Goal: Task Accomplishment & Management: Use online tool/utility

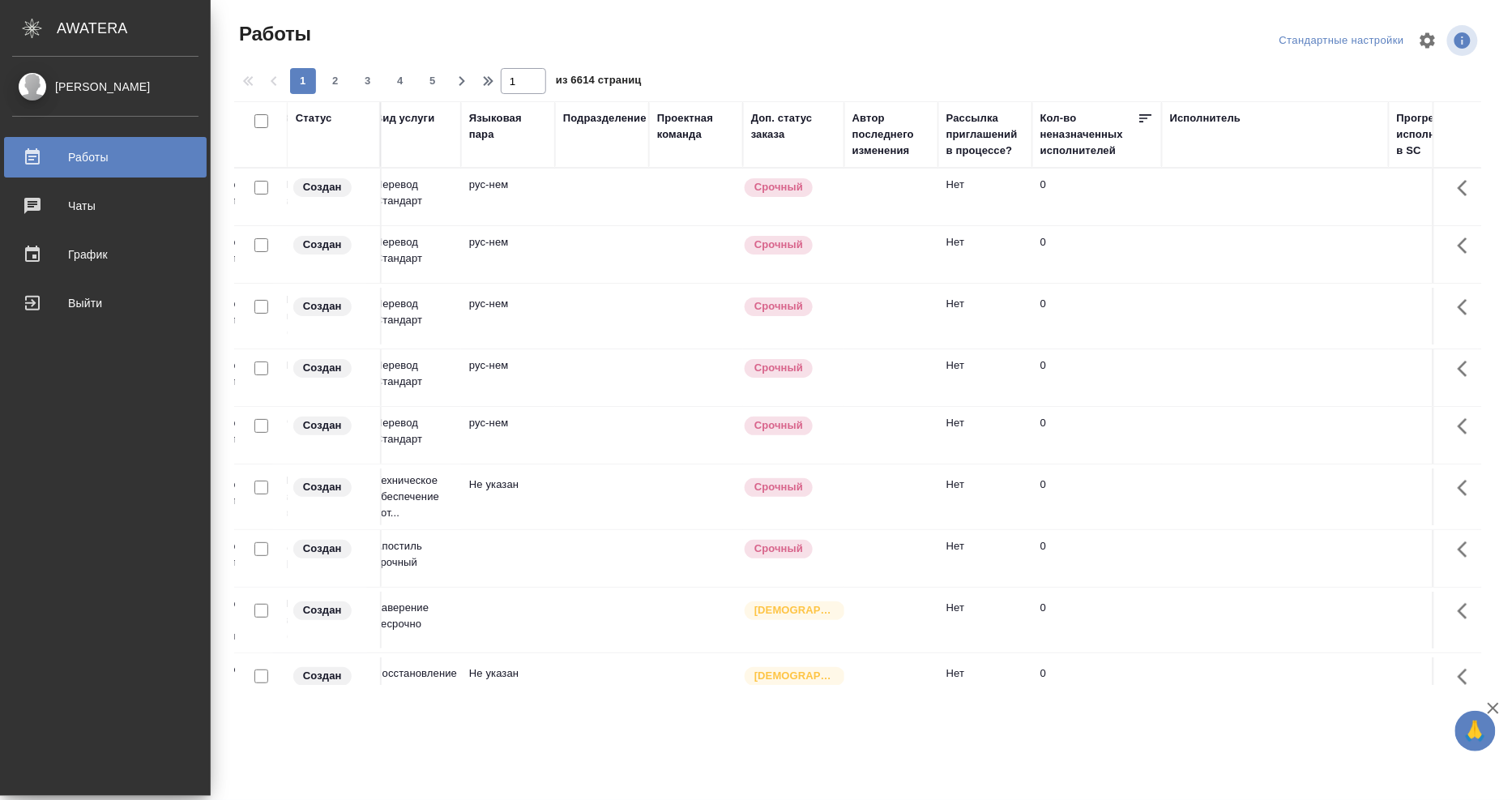
scroll to position [0, 302]
click at [1195, 148] on div "Исполнитель" at bounding box center [1270, 135] width 211 height 49
click at [1192, 132] on div "Исполнитель" at bounding box center [1270, 135] width 211 height 49
click at [1175, 114] on div "Исполнитель" at bounding box center [1200, 119] width 71 height 16
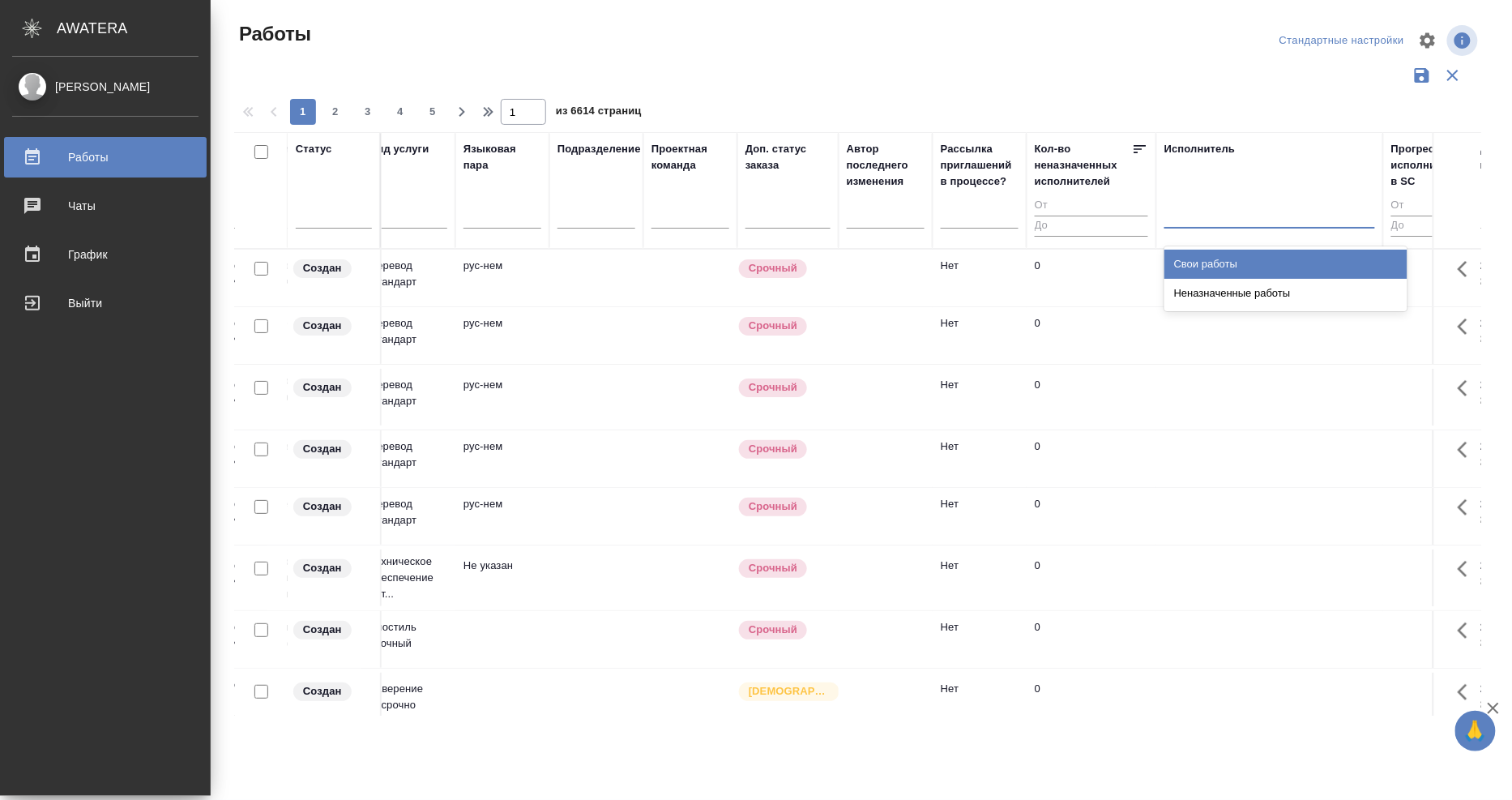
click at [1212, 221] on div at bounding box center [1270, 212] width 211 height 24
drag, startPoint x: 1208, startPoint y: 249, endPoint x: 1203, endPoint y: 278, distance: 29.4
click at [1205, 252] on div "Свои работы" at bounding box center [1286, 264] width 243 height 29
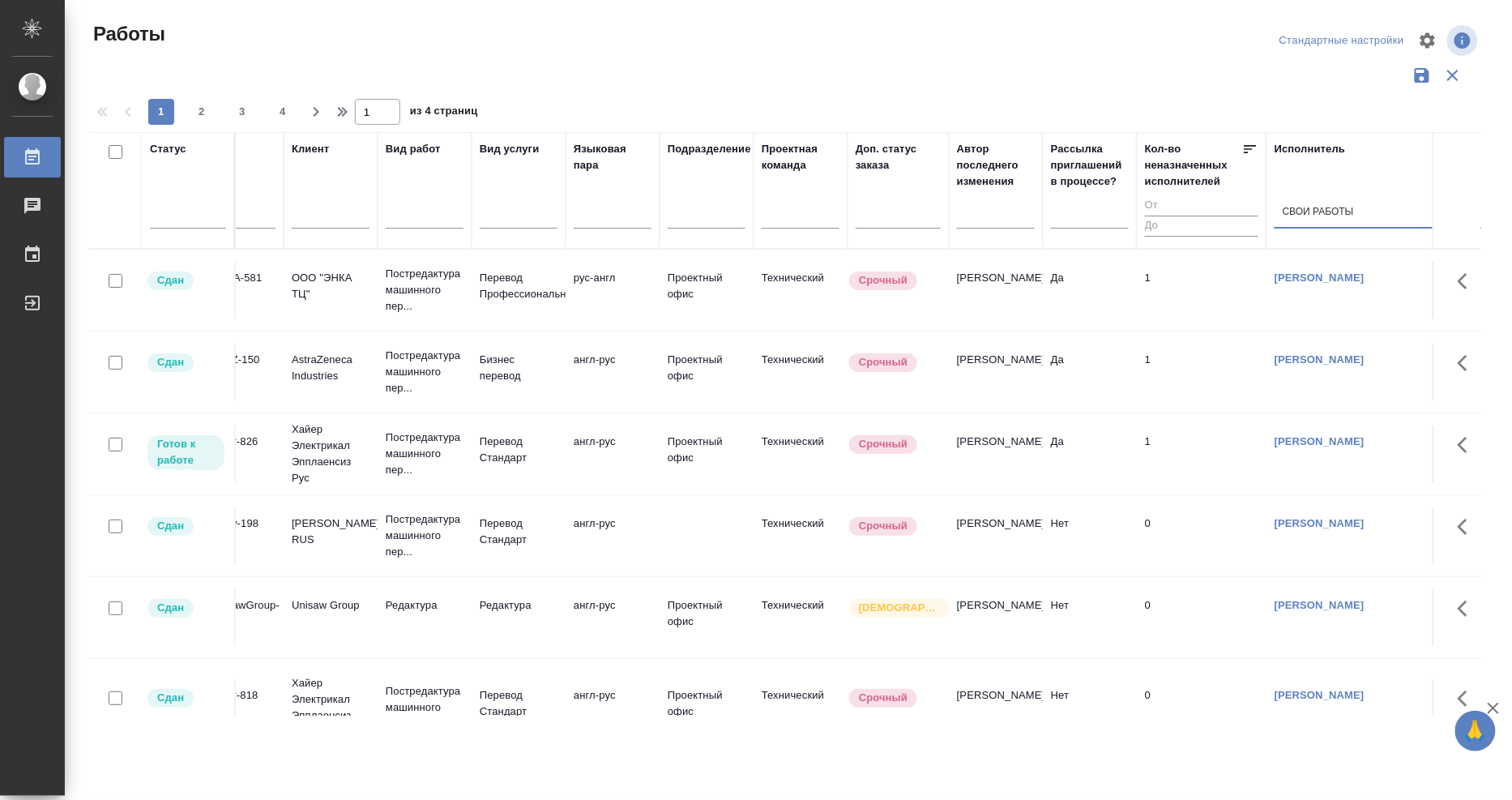
scroll to position [0, 0]
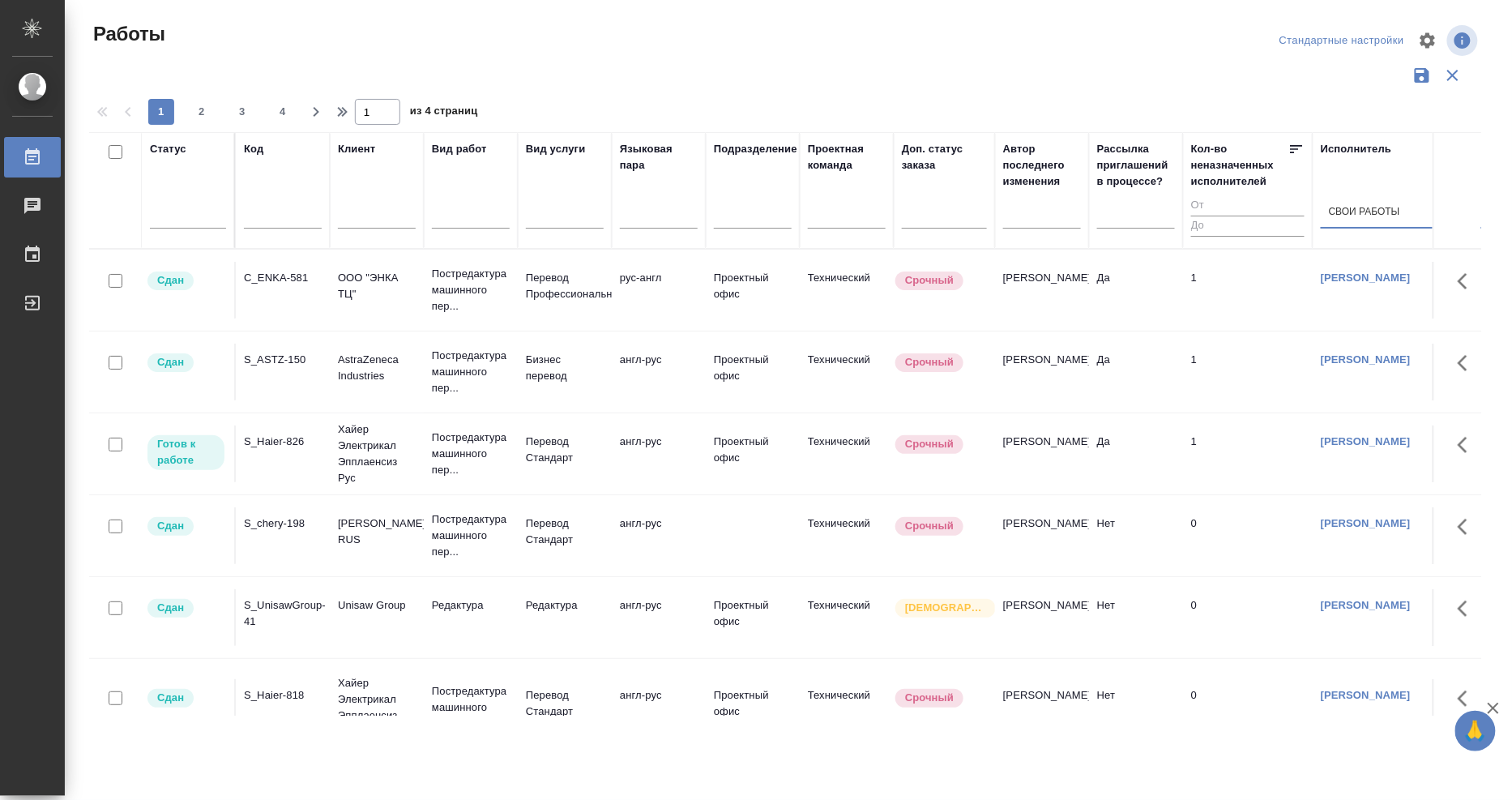
click at [264, 352] on div "S_ASTZ-150" at bounding box center [283, 360] width 78 height 16
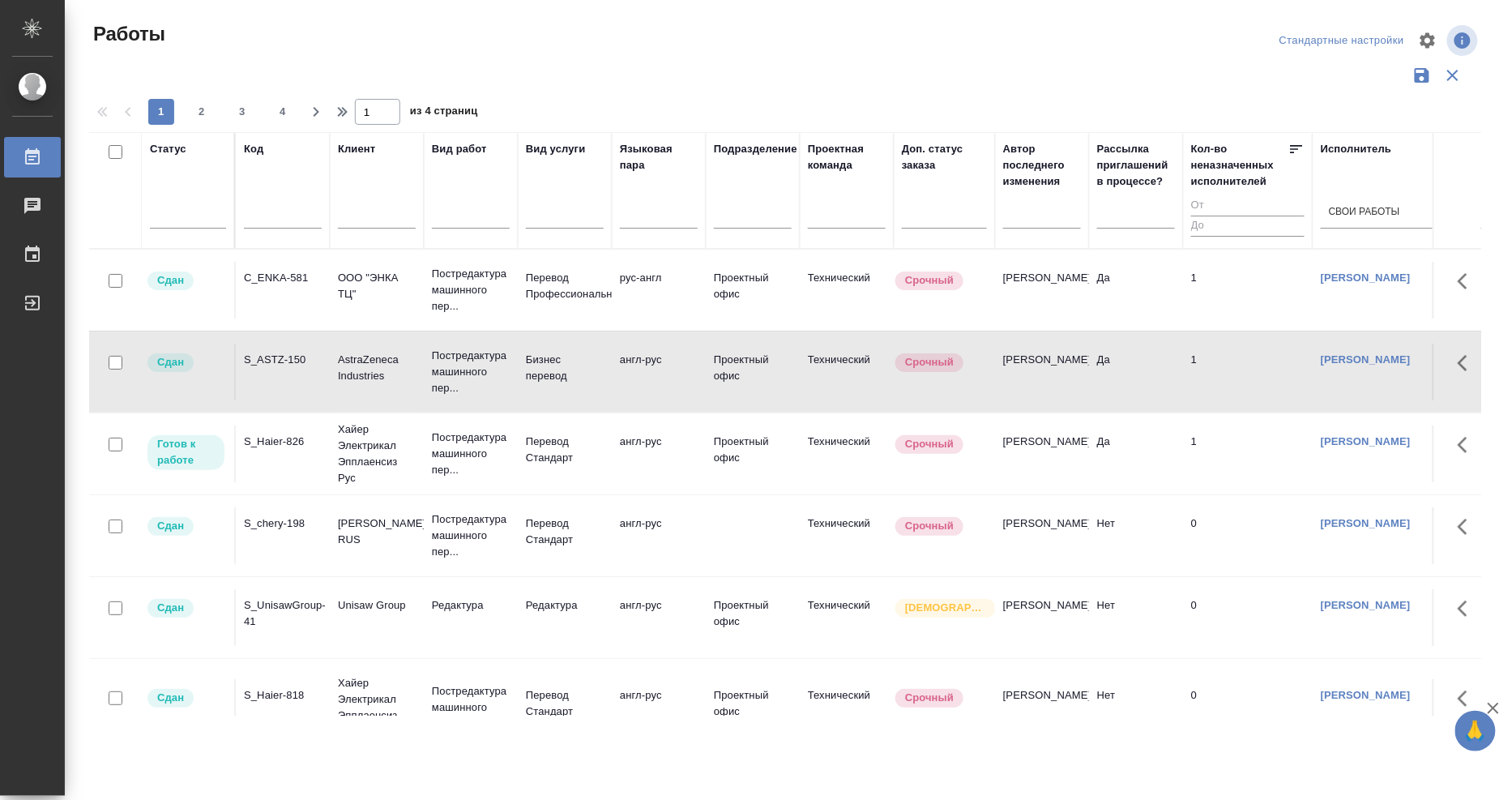
click at [293, 433] on div "S_Haier-826" at bounding box center [283, 442] width 78 height 16
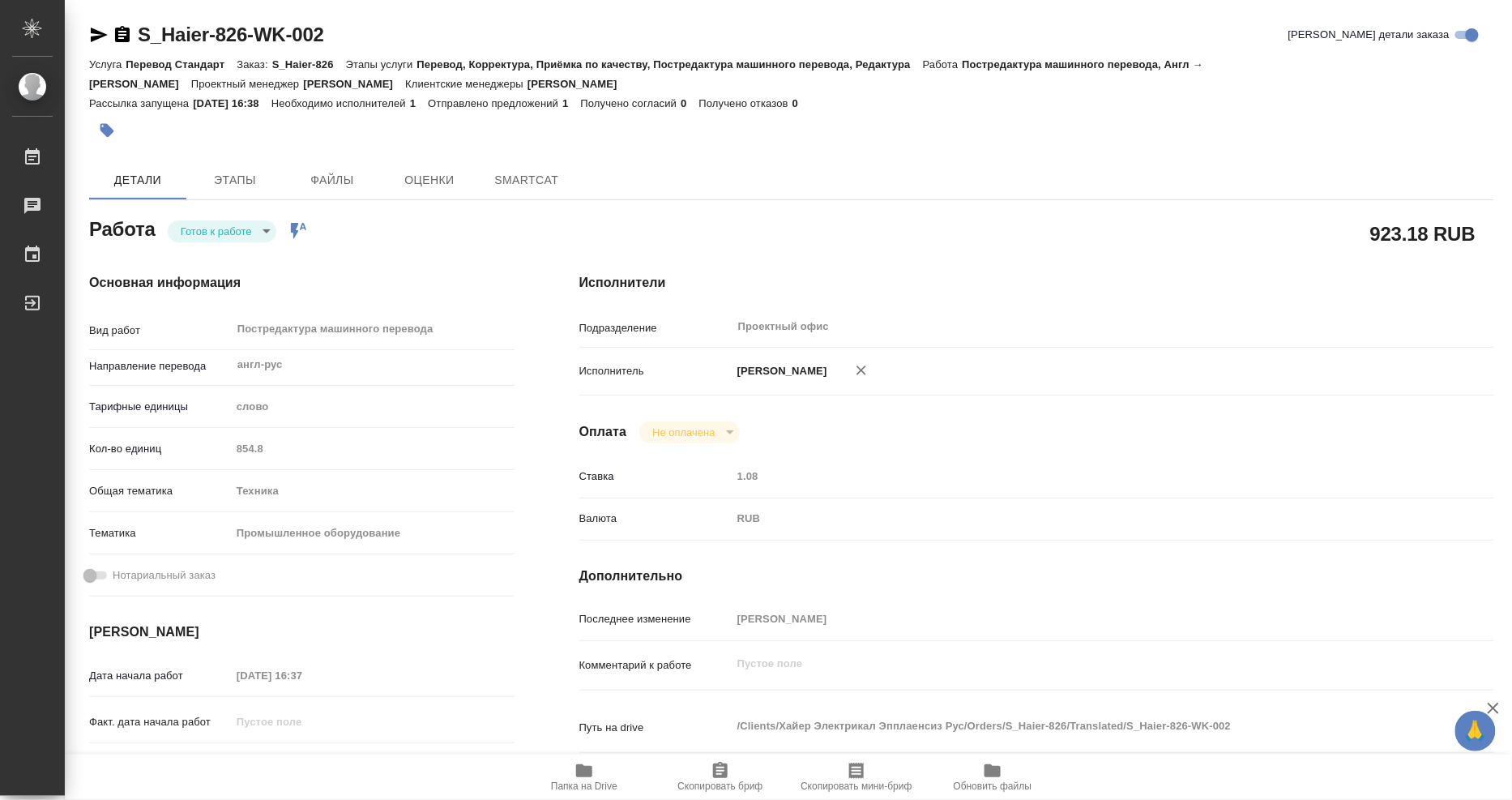
type textarea "x"
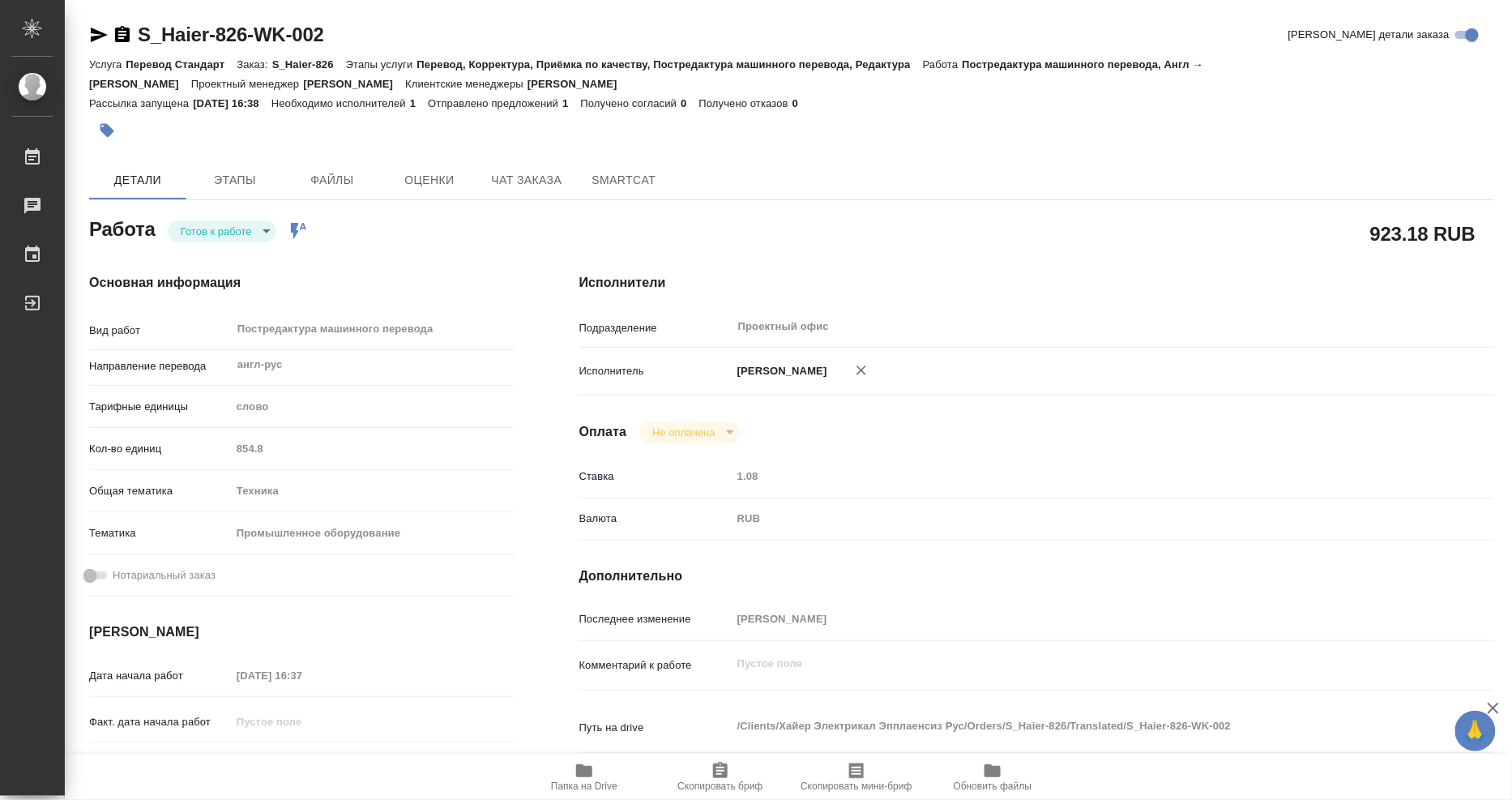
type textarea "x"
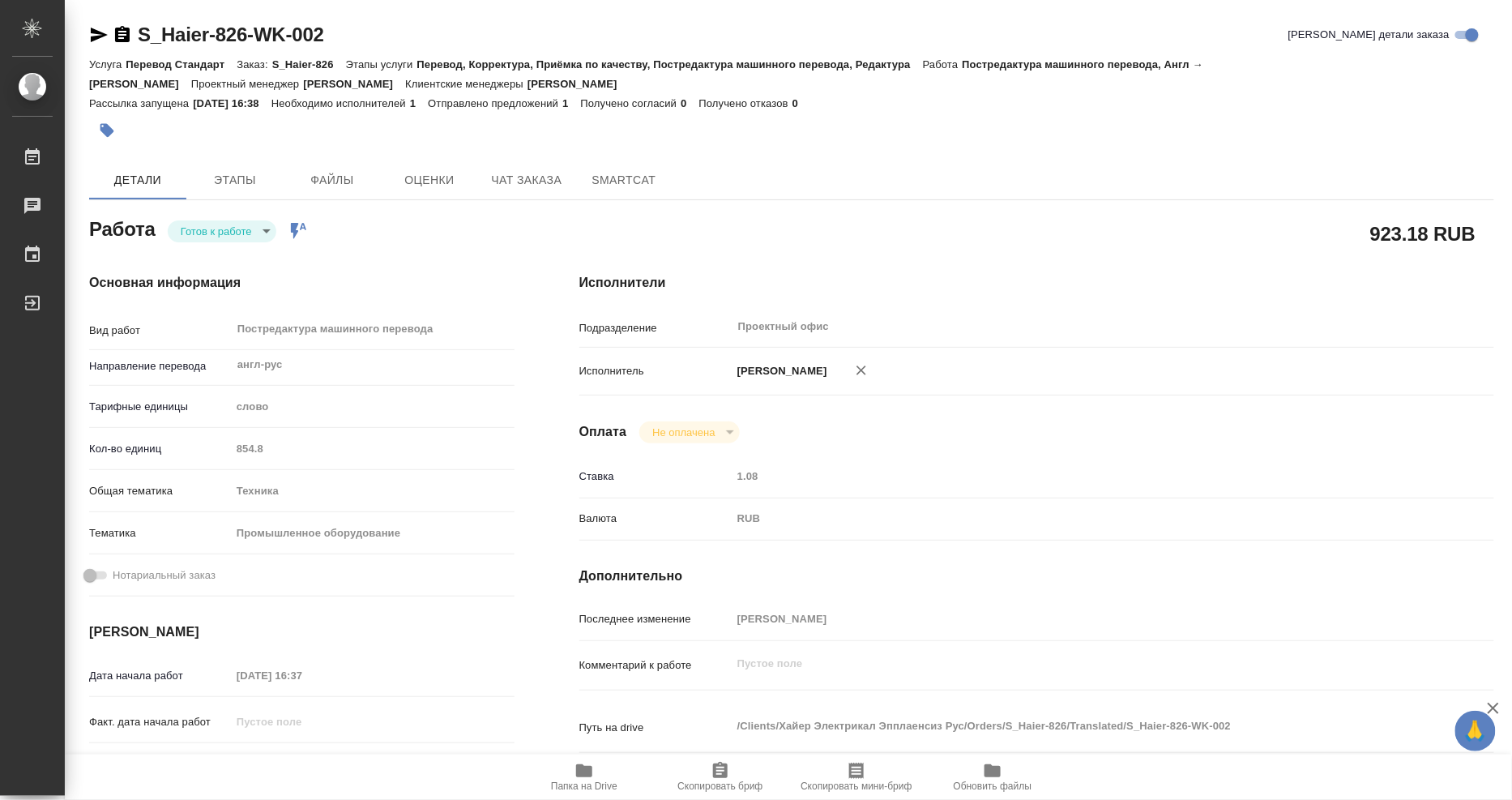
type textarea "x"
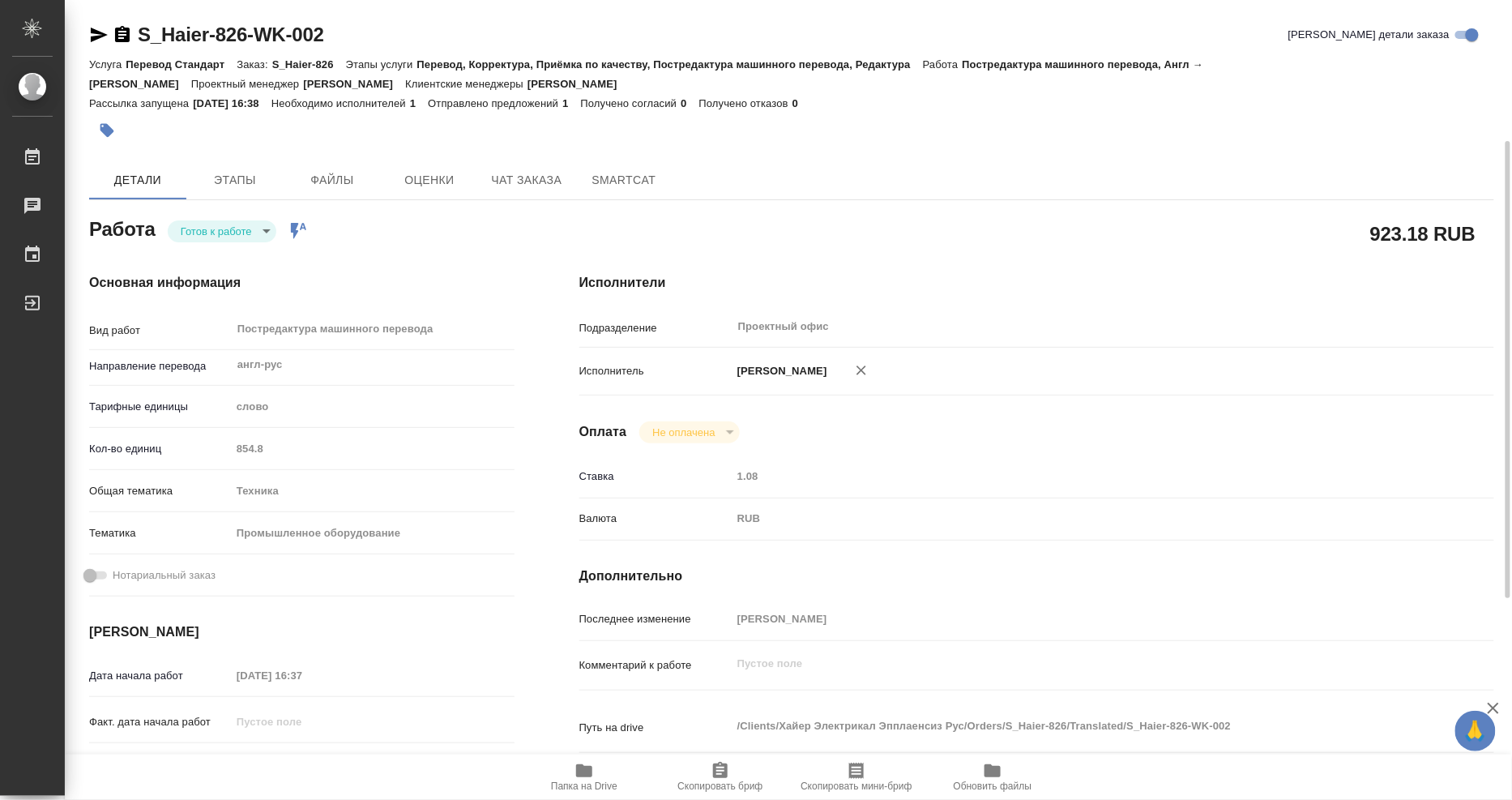
scroll to position [180, 0]
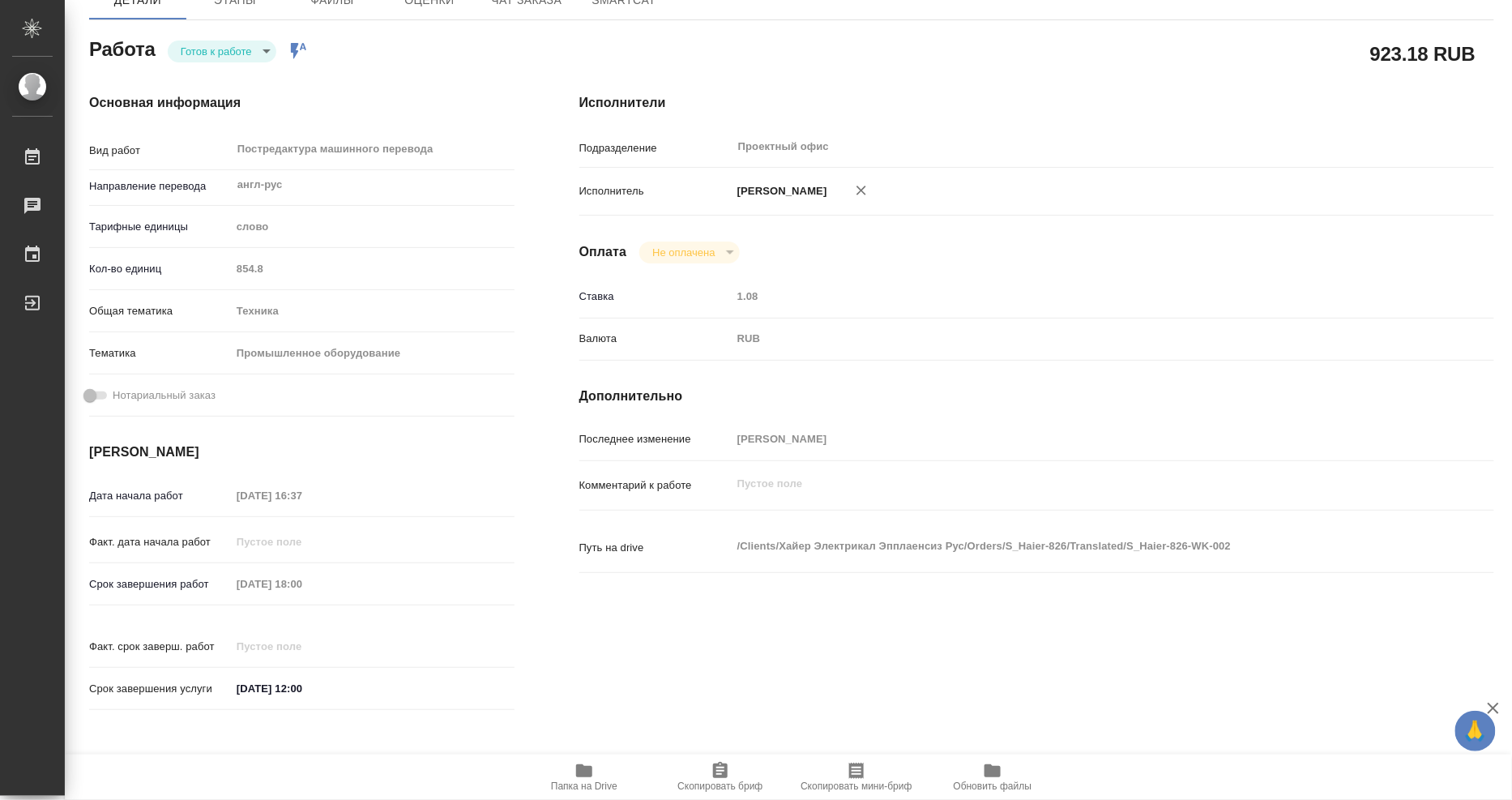
type textarea "x"
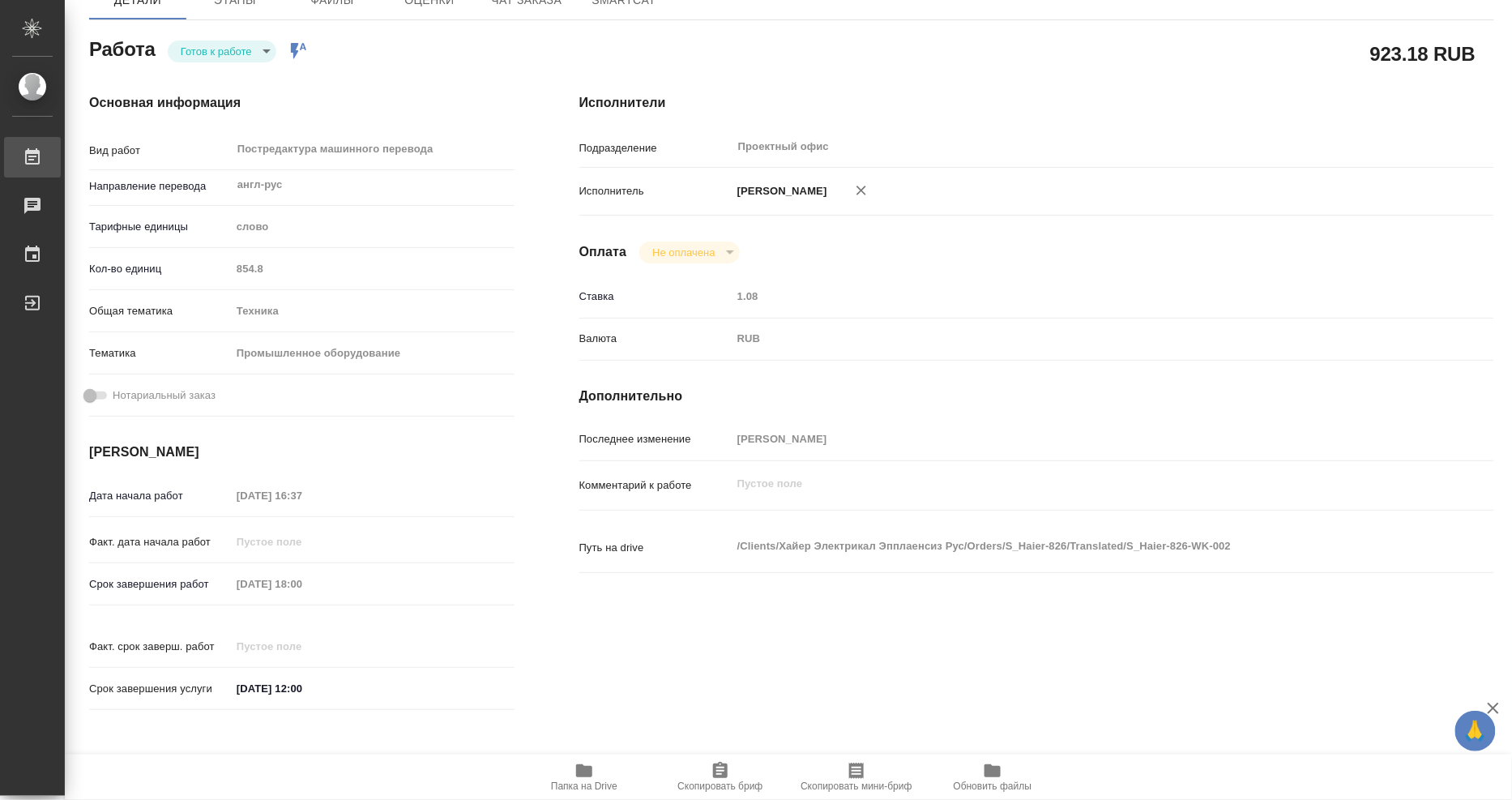
type textarea "x"
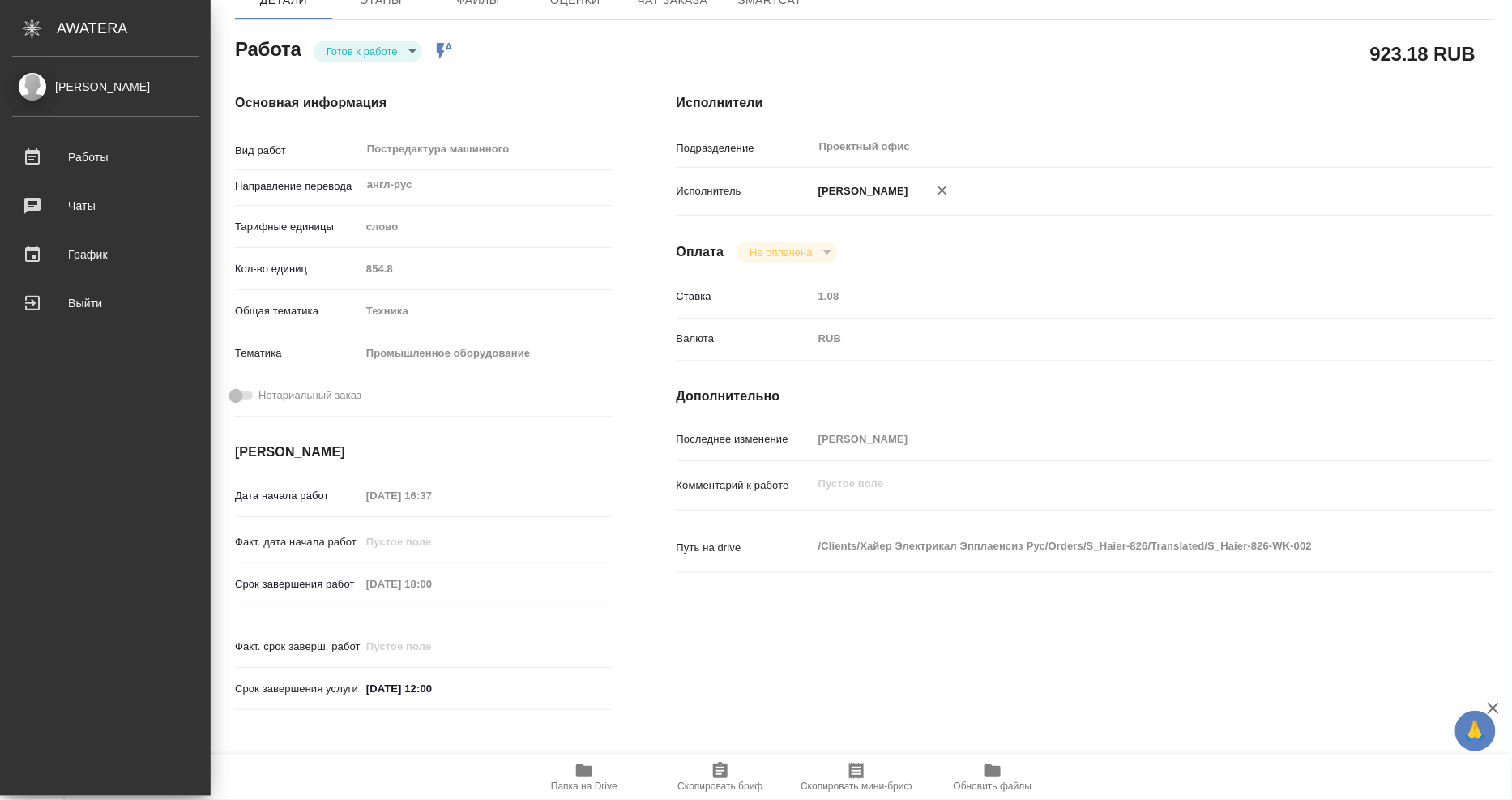
type textarea "x"
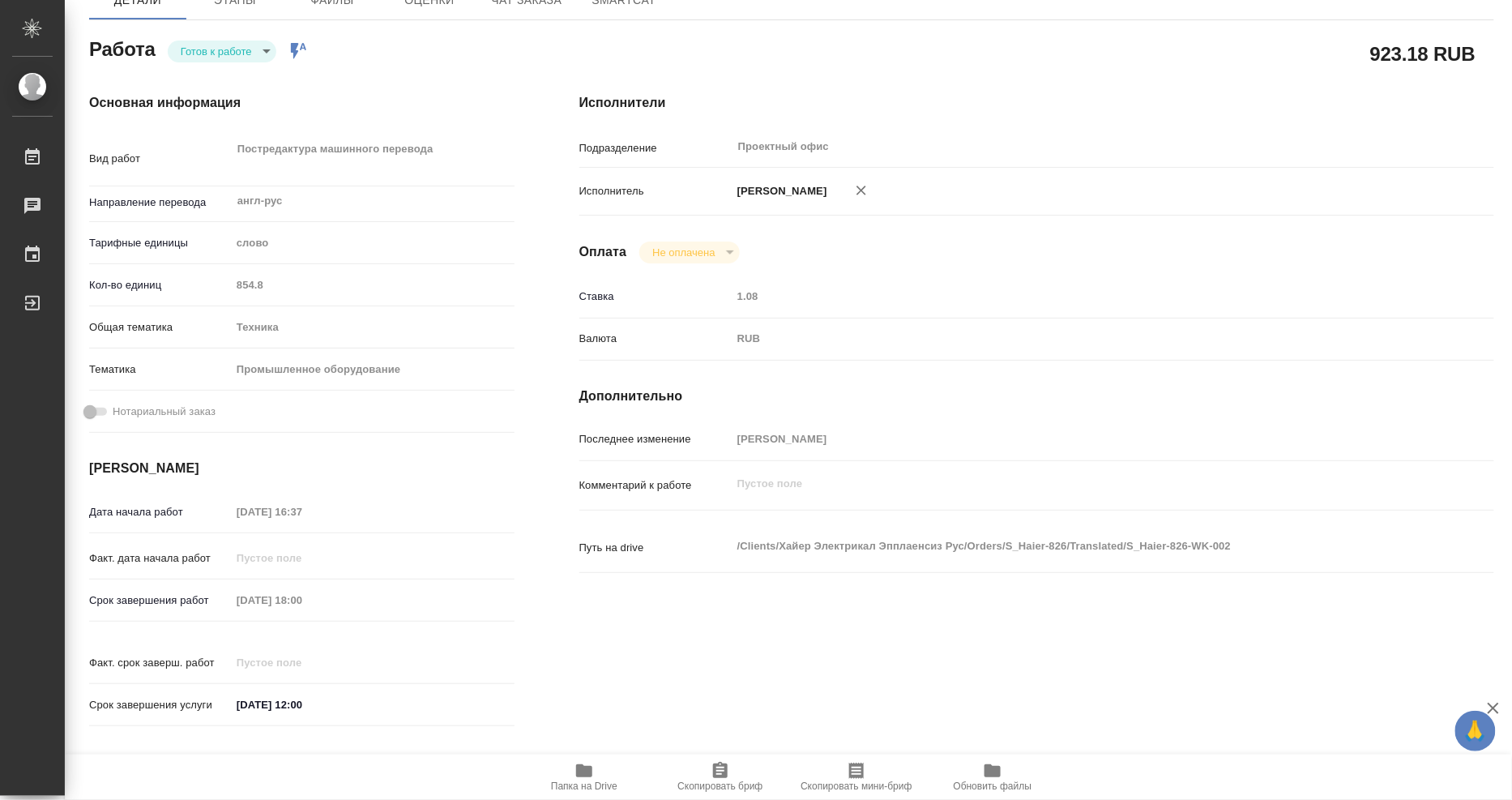
type textarea "x"
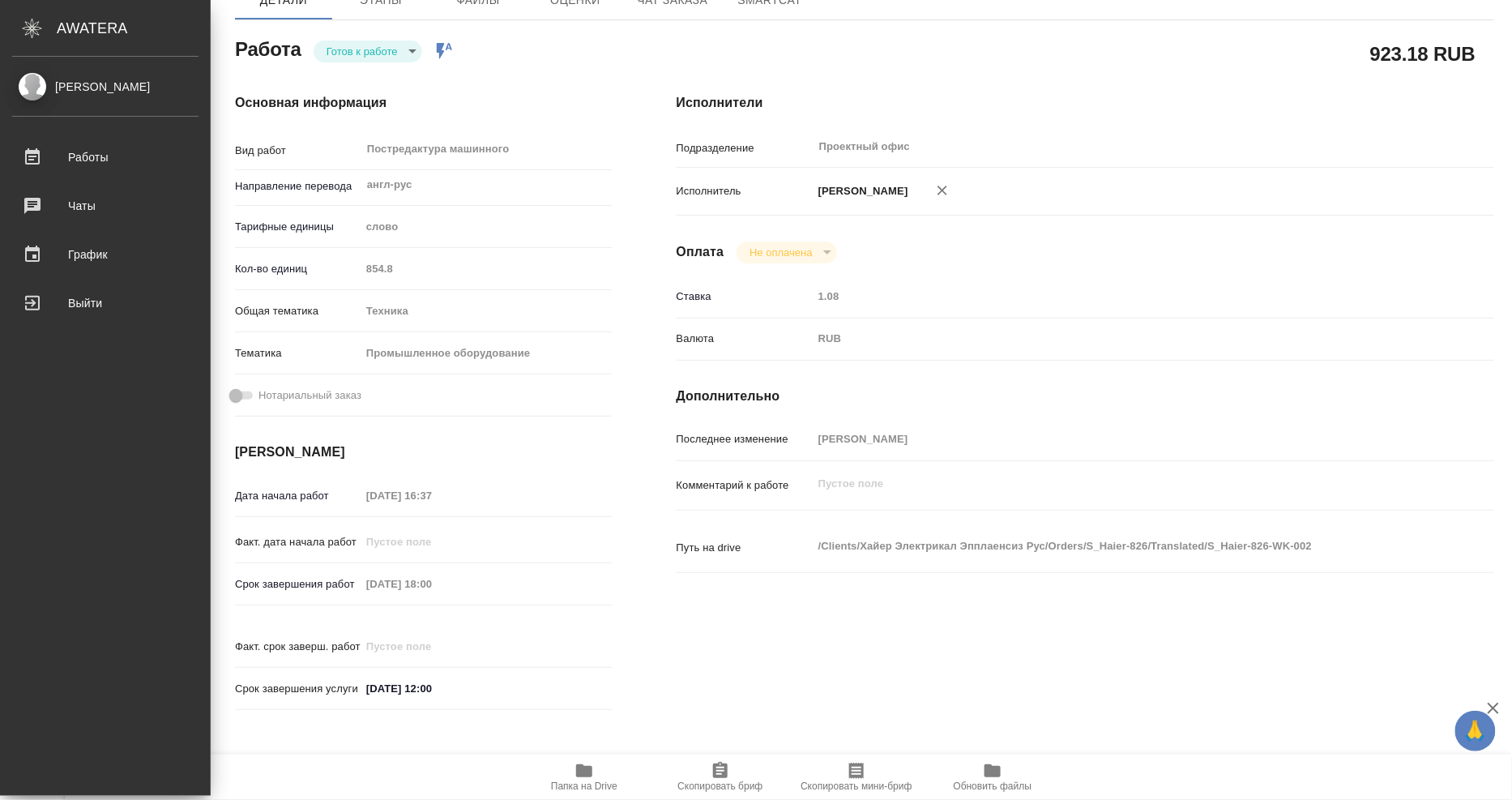
type textarea "x"
